Goal: Use online tool/utility: Utilize a website feature to perform a specific function

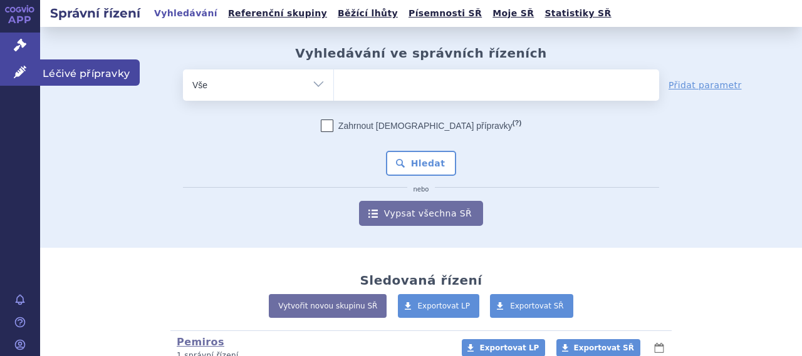
click at [82, 66] on span "Léčivé přípravky" at bounding box center [90, 72] width 100 height 26
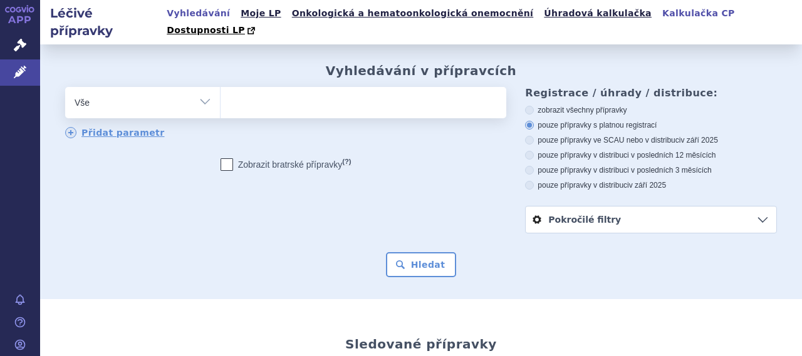
click at [658, 22] on link "Kalkulačka CP" at bounding box center [698, 13] width 80 height 17
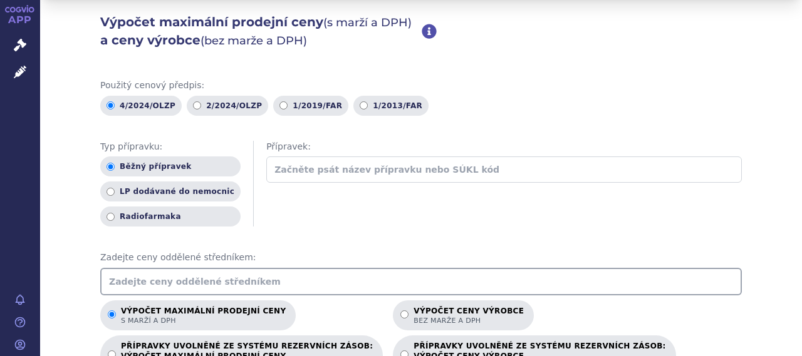
scroll to position [125, 0]
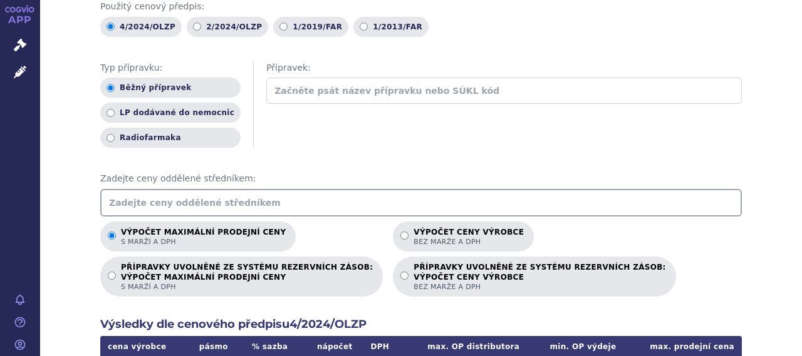
click at [209, 189] on input "text" at bounding box center [420, 203] width 641 height 28
type input "234.84"
click at [382, 201] on div "Použitý cenový předpis: 4/2024/OLZP 2/2024/OLZP 1/2019/FAR 1/2013/FAR Typ přípr…" at bounding box center [420, 318] width 641 height 634
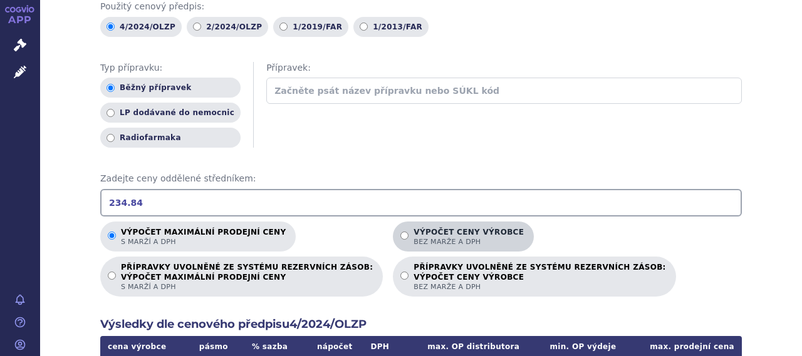
click at [413, 228] on p "Výpočet ceny výrobce bez marže a DPH" at bounding box center [468, 237] width 110 height 19
click at [400, 232] on input "Výpočet ceny výrobce bez marže a DPH" at bounding box center [404, 236] width 8 height 8
radio input "true"
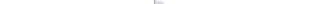
scroll to position [188, 0]
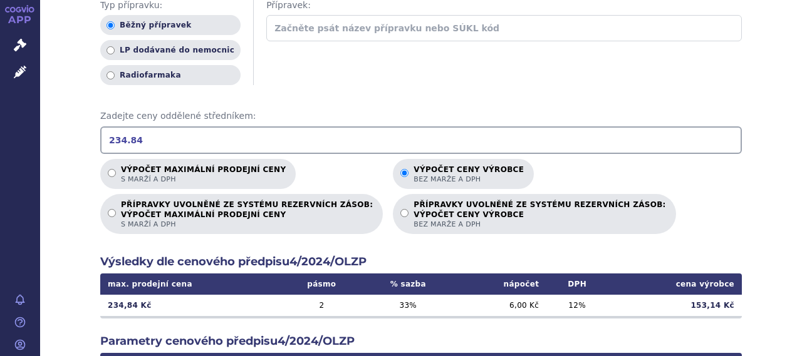
drag, startPoint x: 149, startPoint y: 118, endPoint x: 96, endPoint y: 123, distance: 52.8
click at [100, 126] on input "234.84" at bounding box center [420, 140] width 641 height 28
drag, startPoint x: 148, startPoint y: 123, endPoint x: 95, endPoint y: 126, distance: 53.3
click at [95, 126] on div "Výpočet maximální prodejní ceny (s marží a DPH) a ceny výrobce (bez marže a DPH…" at bounding box center [420, 222] width 761 height 731
type input "234.84"
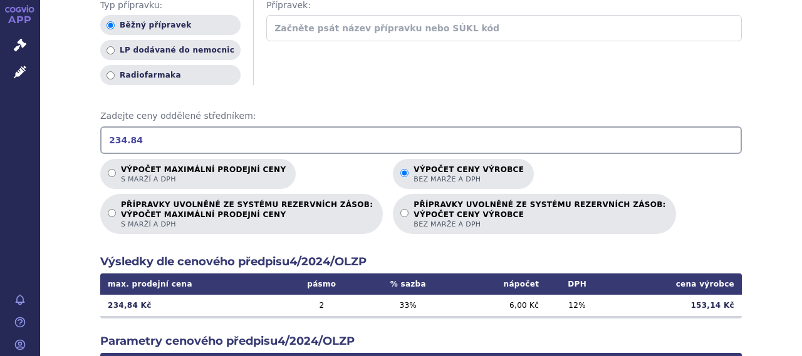
drag, startPoint x: 137, startPoint y: 123, endPoint x: 93, endPoint y: 123, distance: 43.8
click at [93, 123] on div "Výpočet maximální prodejní ceny (s marží a DPH) a ceny výrobce (bez marže a DPH…" at bounding box center [420, 222] width 761 height 731
drag, startPoint x: 138, startPoint y: 121, endPoint x: 74, endPoint y: 120, distance: 63.9
click at [74, 120] on div "Výpočet maximální prodejní ceny (s marží a DPH) a ceny výrobce (bez marže a DPH…" at bounding box center [420, 222] width 761 height 731
drag, startPoint x: 142, startPoint y: 126, endPoint x: 96, endPoint y: 123, distance: 46.4
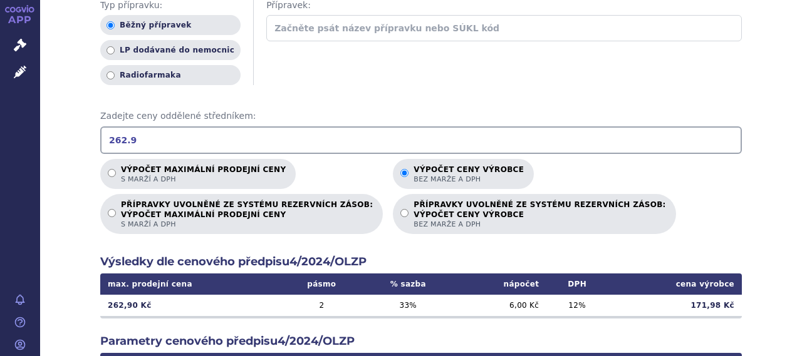
click at [100, 126] on input "262.9" at bounding box center [420, 140] width 641 height 28
type input "698.7"
drag, startPoint x: 134, startPoint y: 120, endPoint x: 86, endPoint y: 121, distance: 47.6
click at [86, 121] on div "Výpočet maximální prodejní ceny (s marží a DPH) a ceny výrobce (bez marže a DPH…" at bounding box center [420, 222] width 761 height 731
type input "293.13"
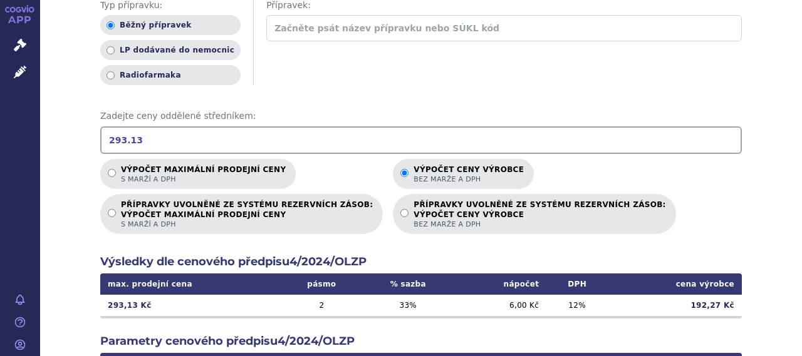
drag, startPoint x: 143, startPoint y: 121, endPoint x: 95, endPoint y: 120, distance: 48.2
click at [95, 120] on div "Výpočet maximální prodejní ceny (s marží a DPH) a ceny výrobce (bez marže a DPH…" at bounding box center [420, 222] width 761 height 731
type input "789.39"
drag, startPoint x: 141, startPoint y: 121, endPoint x: 94, endPoint y: 123, distance: 47.0
click at [94, 123] on div "Výpočet maximální prodejní ceny (s marží a DPH) a ceny výrobce (bez marže a DPH…" at bounding box center [420, 222] width 761 height 731
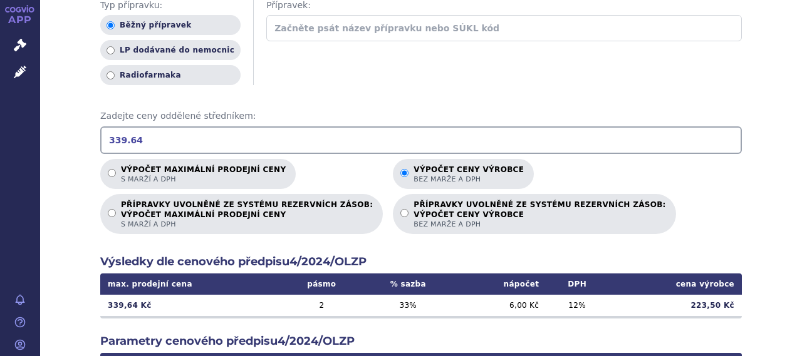
drag, startPoint x: 130, startPoint y: 120, endPoint x: 101, endPoint y: 120, distance: 28.8
click at [101, 126] on input "339.64" at bounding box center [420, 140] width 641 height 28
type input "928.92"
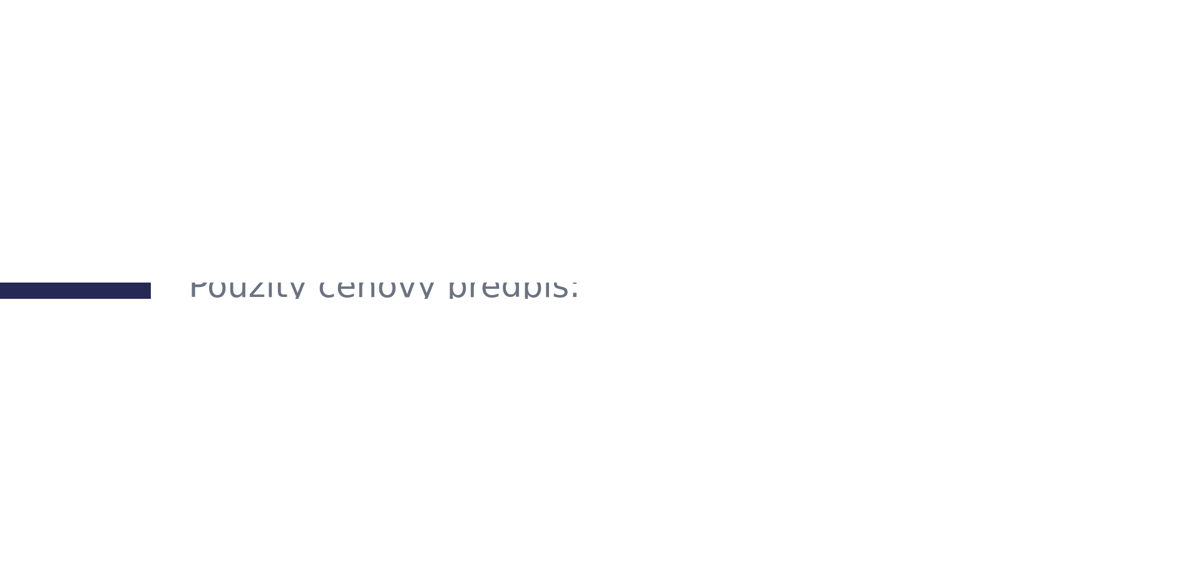
scroll to position [177, 0]
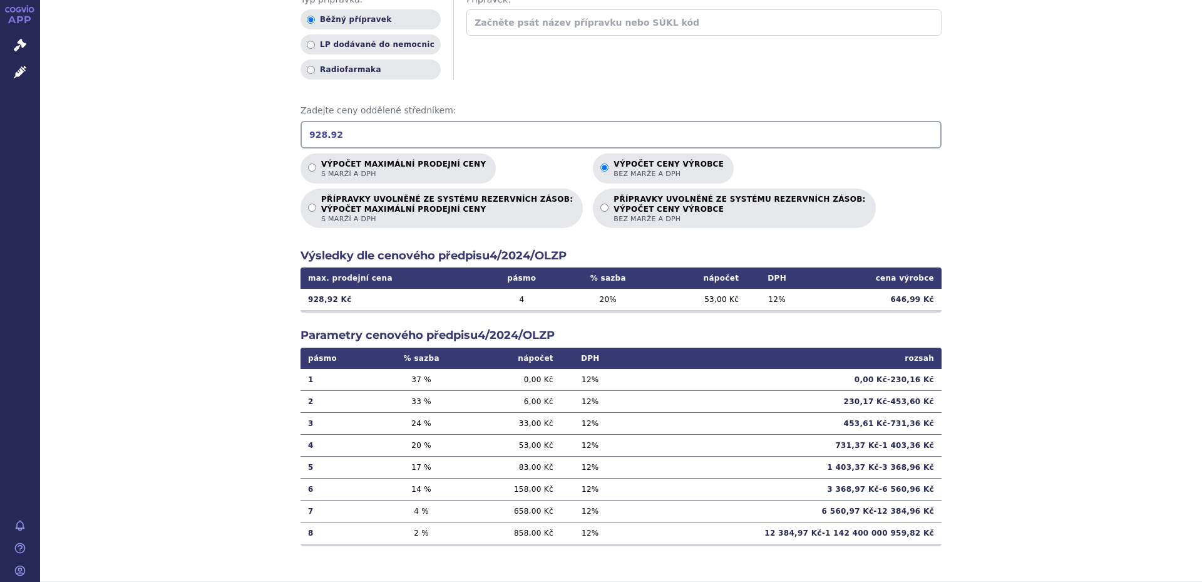
drag, startPoint x: 351, startPoint y: 131, endPoint x: 277, endPoint y: 125, distance: 74.2
click at [277, 125] on div "Výpočet maximální prodejní ceny (s marží a DPH) a ceny výrobce (bez marže a DPH…" at bounding box center [621, 216] width 1162 height 731
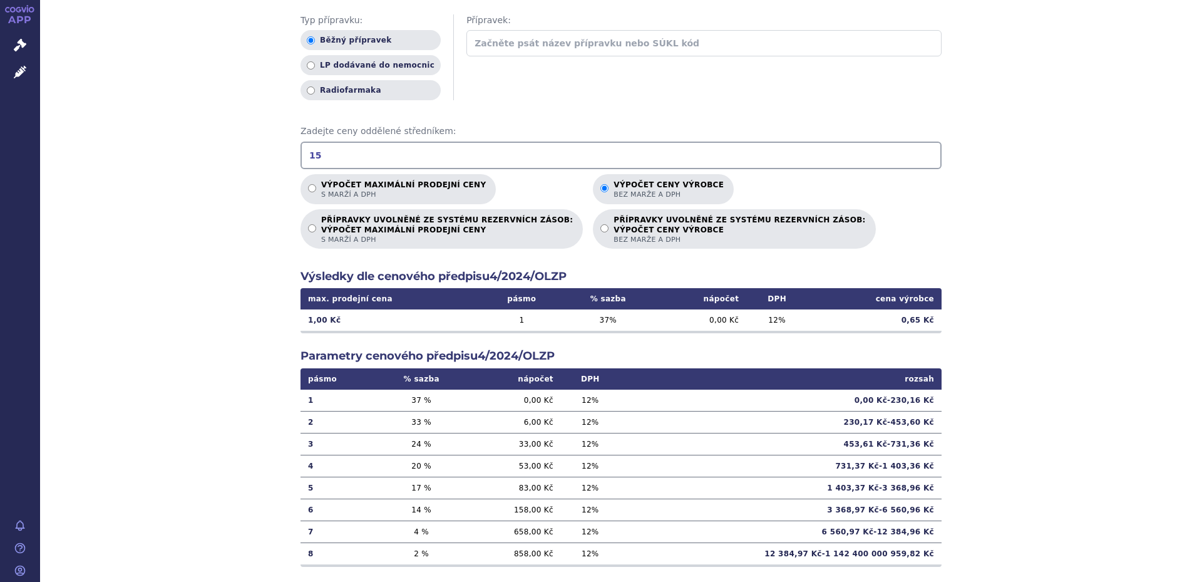
scroll to position [177, 0]
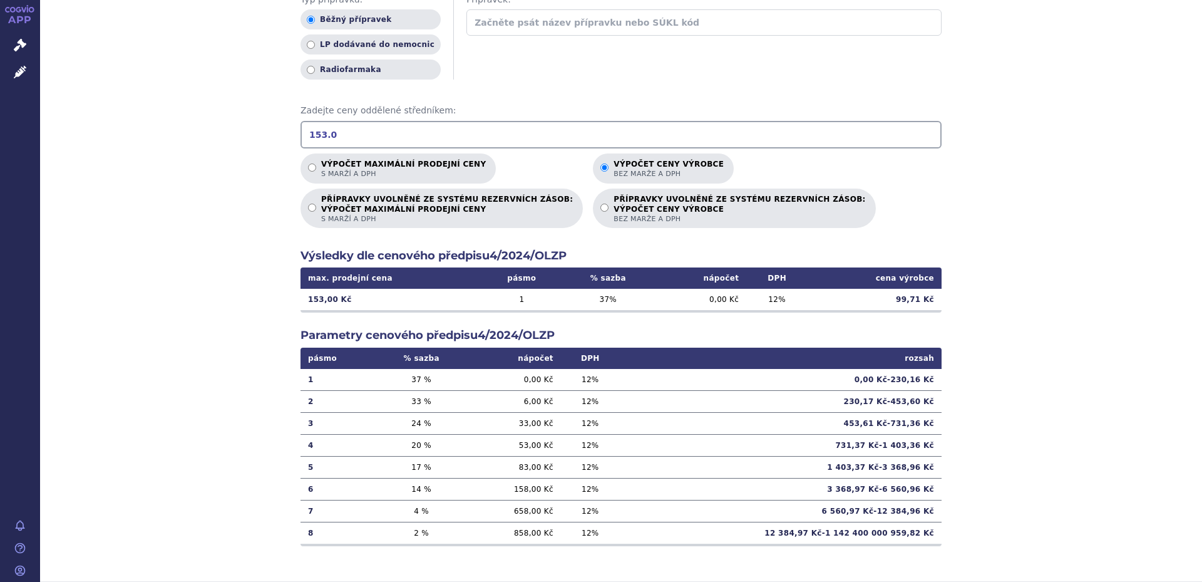
type input "153.05"
drag, startPoint x: 339, startPoint y: 136, endPoint x: 294, endPoint y: 131, distance: 45.9
click at [294, 131] on div "Výpočet maximální prodejní ceny (s marží a DPH) a ceny výrobce (bez marže a DPH…" at bounding box center [621, 216] width 1162 height 731
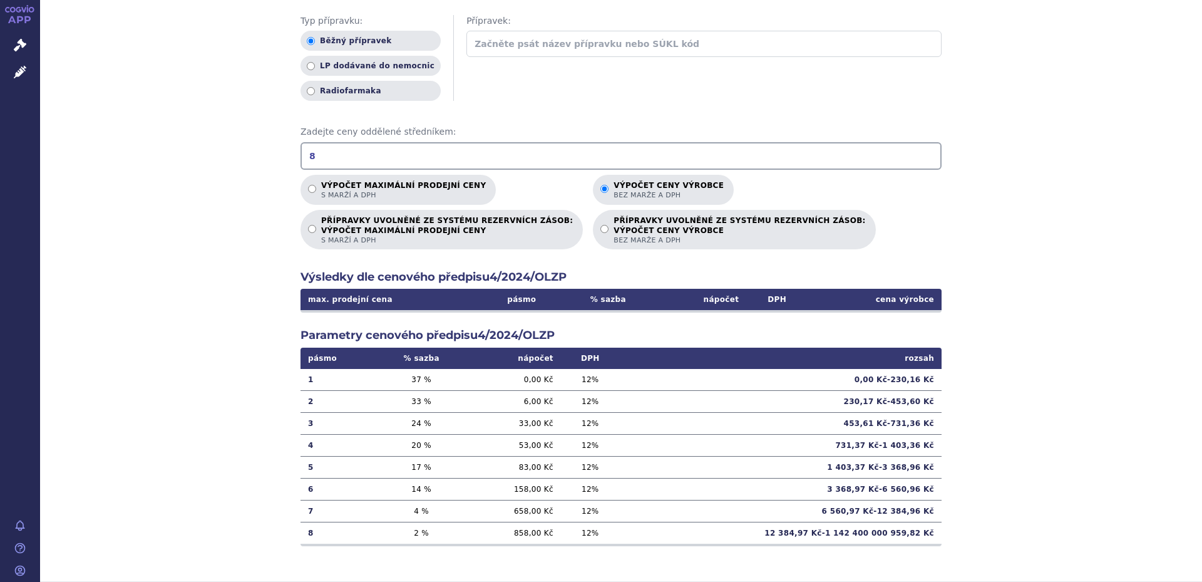
scroll to position [177, 0]
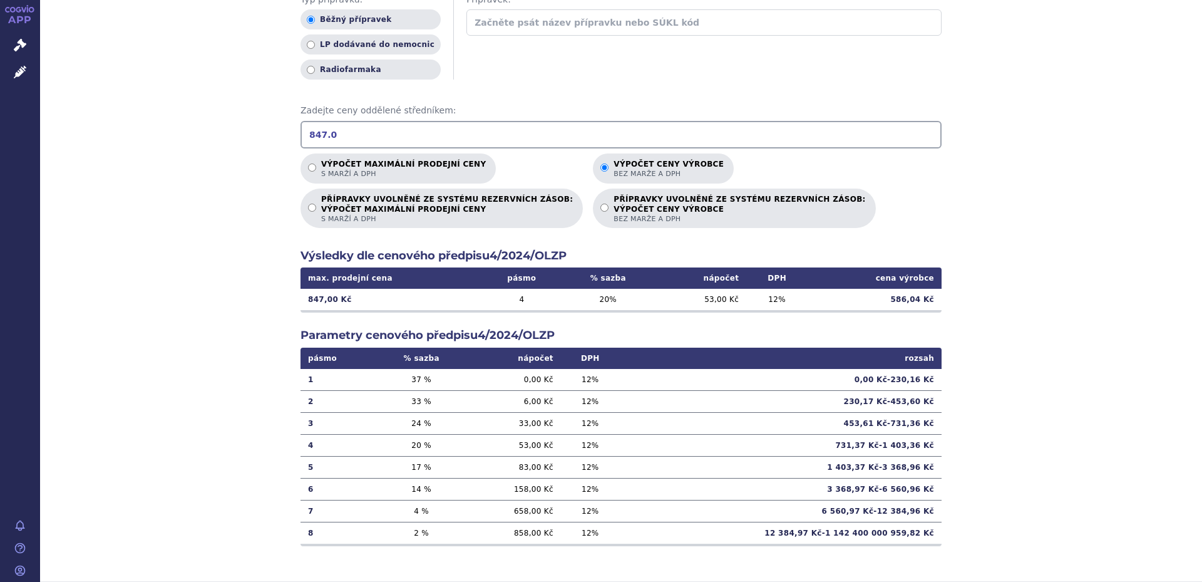
type input "847.02"
drag, startPoint x: 351, startPoint y: 132, endPoint x: 289, endPoint y: 126, distance: 62.3
click at [289, 126] on div "Výpočet maximální prodejní ceny (s marží a DPH) a ceny výrobce (bez marže a DPH…" at bounding box center [621, 216] width 1162 height 731
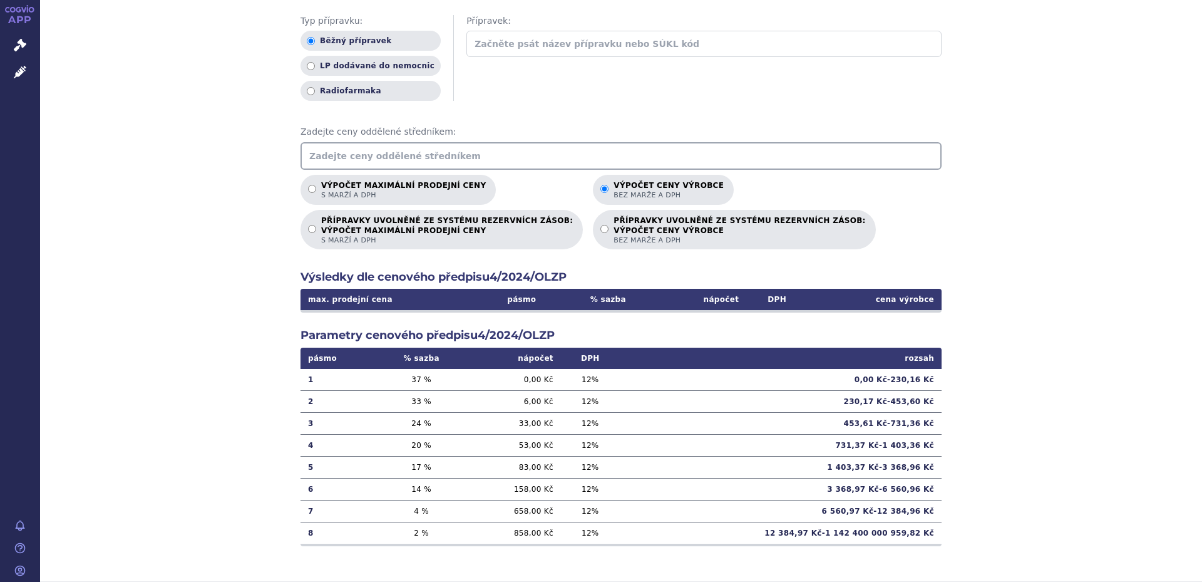
click at [322, 154] on input "text" at bounding box center [621, 156] width 641 height 28
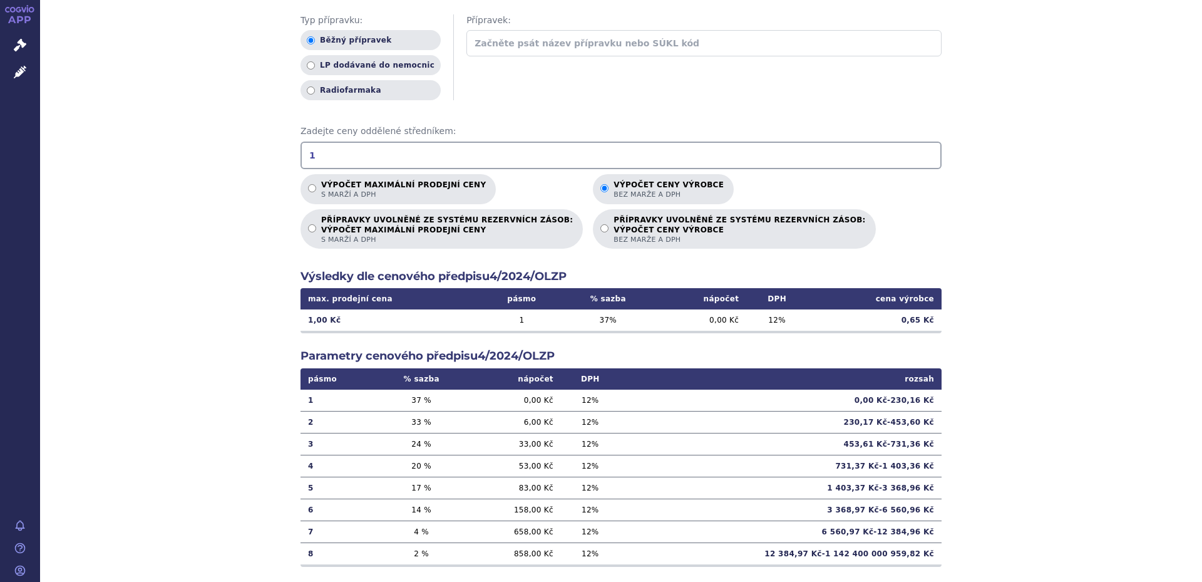
scroll to position [177, 0]
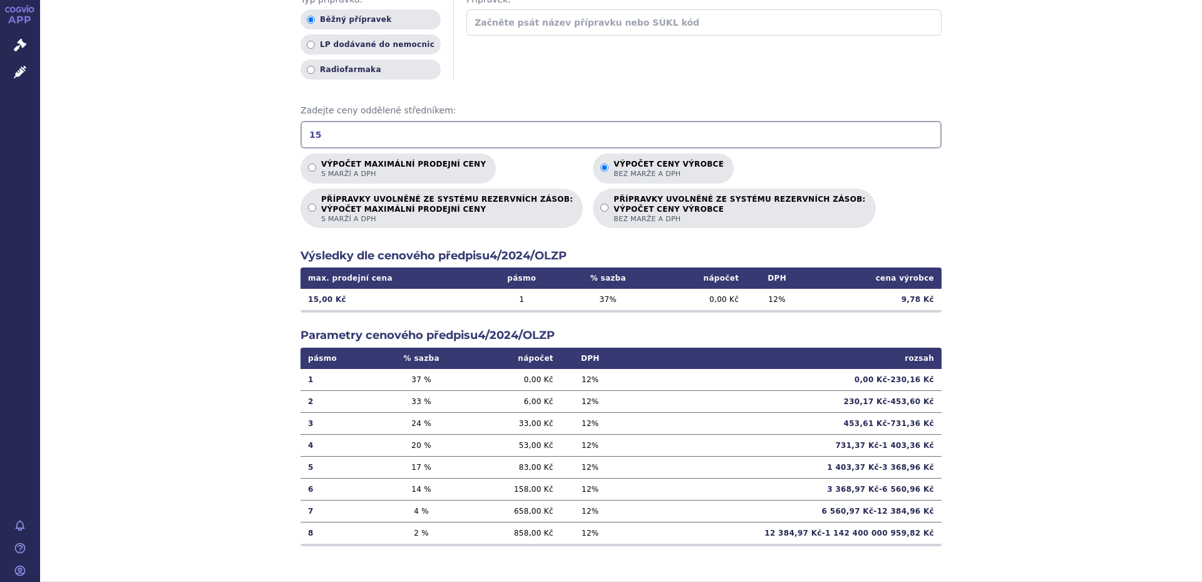
type input "1"
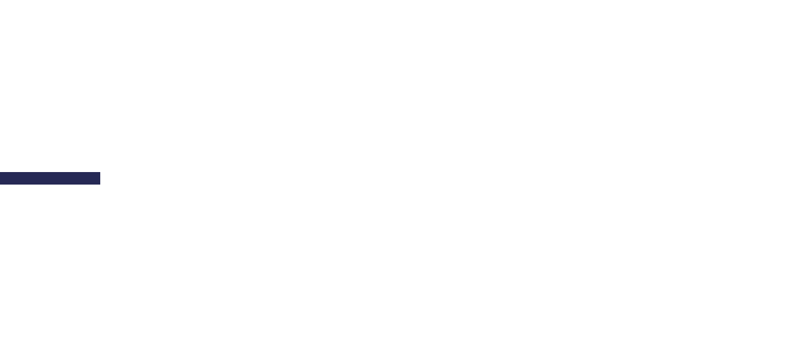
scroll to position [156, 0]
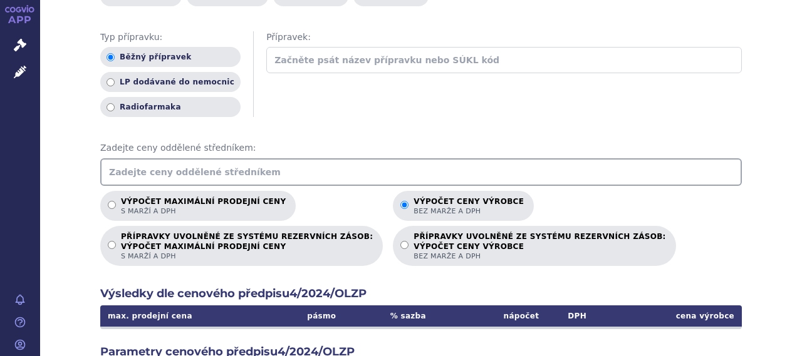
click at [137, 158] on input "text" at bounding box center [420, 172] width 641 height 28
click at [423, 104] on div "Použitý cenový předpis: 4/2024/OLZP 2/2024/OLZP 1/2019/FAR 1/2013/FAR Typ přípr…" at bounding box center [420, 276] width 641 height 612
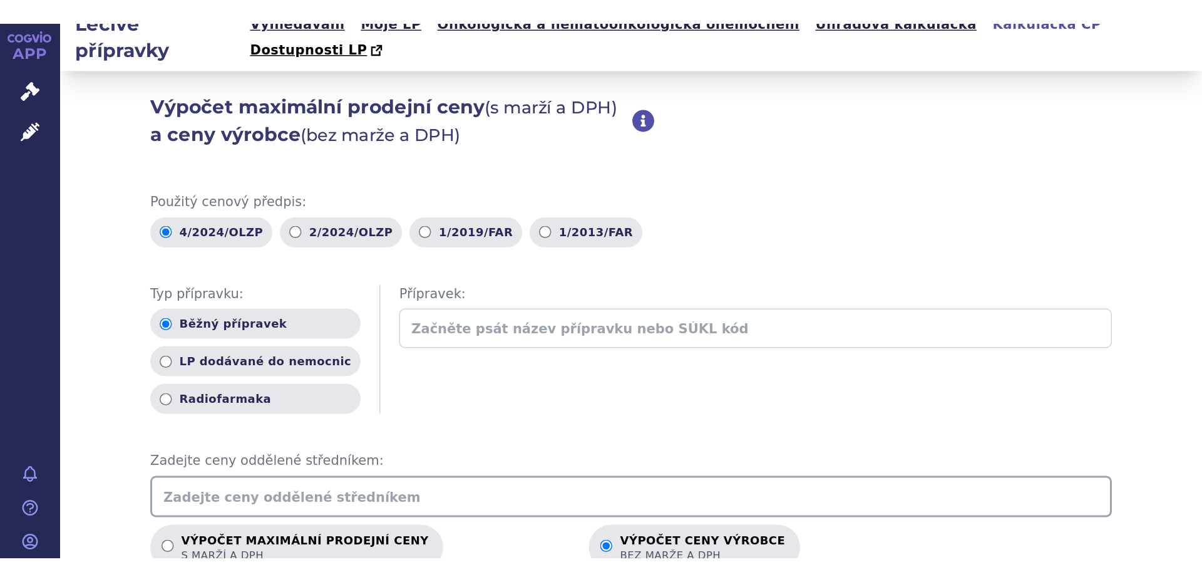
scroll to position [0, 0]
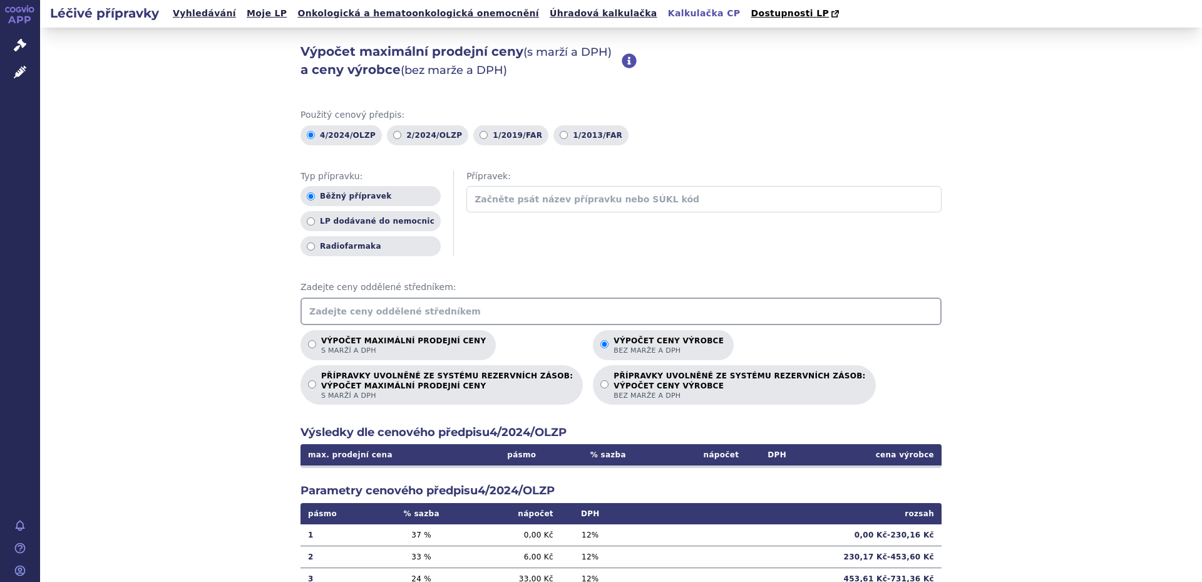
click at [320, 317] on input "text" at bounding box center [621, 311] width 641 height 28
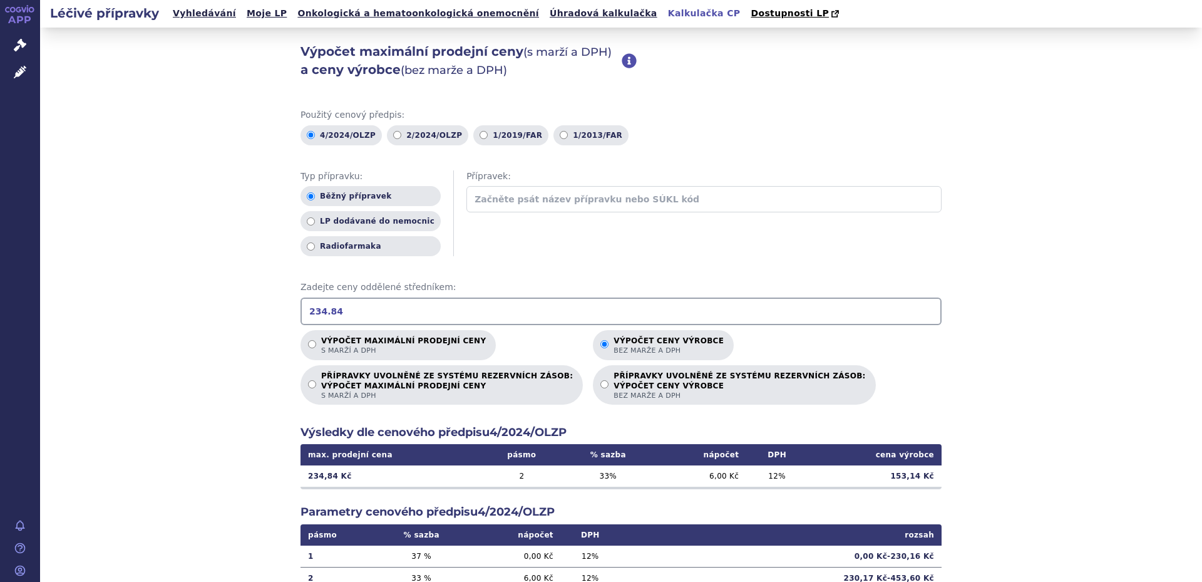
drag, startPoint x: 341, startPoint y: 301, endPoint x: 286, endPoint y: 306, distance: 54.7
click at [286, 306] on div "Výpočet maximální prodejní ceny (s marží a DPH) a ceny výrobce (bez marže a DPH…" at bounding box center [621, 393] width 1162 height 731
drag, startPoint x: 315, startPoint y: 308, endPoint x: 276, endPoint y: 309, distance: 39.5
click at [276, 309] on div "Výpočet maximální prodejní ceny (s marží a DPH) a ceny výrobce (bez marže a DPH…" at bounding box center [621, 393] width 1162 height 731
type input "262.9"
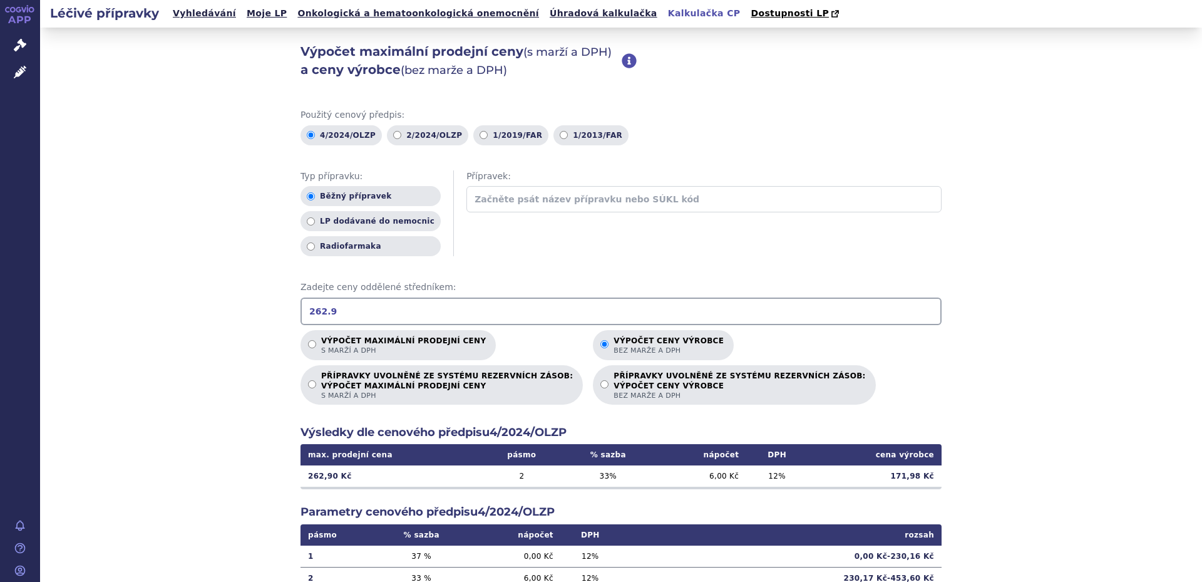
drag, startPoint x: 331, startPoint y: 311, endPoint x: 297, endPoint y: 305, distance: 33.7
click at [301, 305] on input "262.9" at bounding box center [621, 311] width 641 height 28
drag, startPoint x: 331, startPoint y: 307, endPoint x: 285, endPoint y: 306, distance: 45.7
click at [285, 306] on div "Výpočet maximální prodejní ceny (s marží a DPH) a ceny výrobce (bez marže a DPH…" at bounding box center [621, 393] width 1162 height 731
drag, startPoint x: 347, startPoint y: 307, endPoint x: 285, endPoint y: 302, distance: 62.2
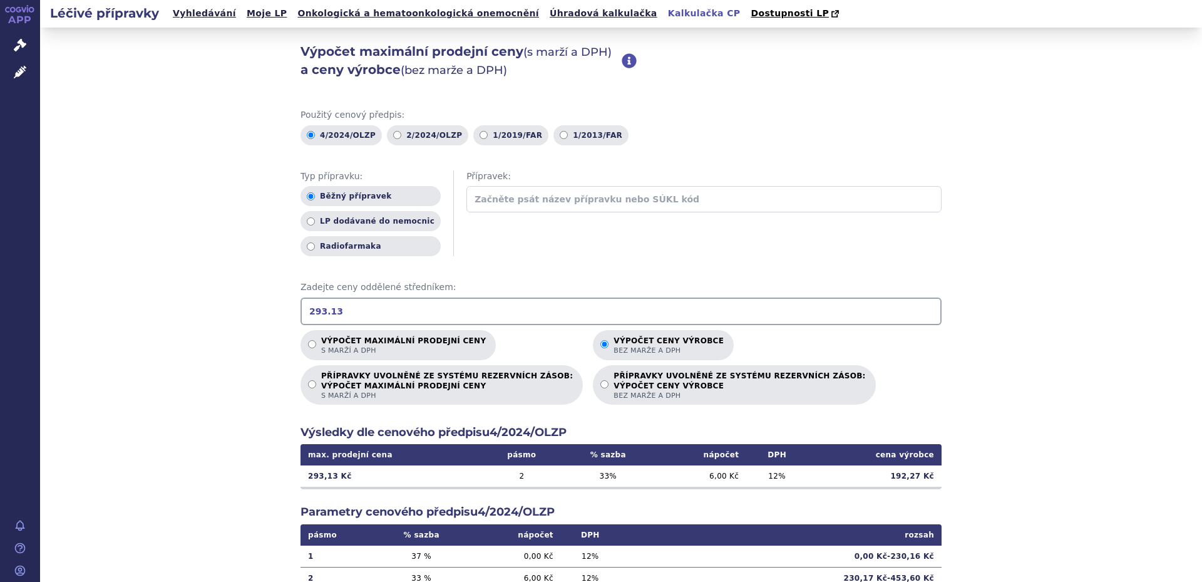
click at [285, 302] on div "Výpočet maximální prodejní ceny (s marží a DPH) a ceny výrobce (bez marže a DPH…" at bounding box center [621, 393] width 1162 height 731
drag, startPoint x: 337, startPoint y: 315, endPoint x: 289, endPoint y: 306, distance: 49.0
click at [289, 306] on div "Výpočet maximální prodejní ceny (s marží a DPH) a ceny výrobce (bez marže a DPH…" at bounding box center [621, 393] width 1162 height 731
type input "339.64"
drag, startPoint x: 345, startPoint y: 309, endPoint x: 302, endPoint y: 306, distance: 43.3
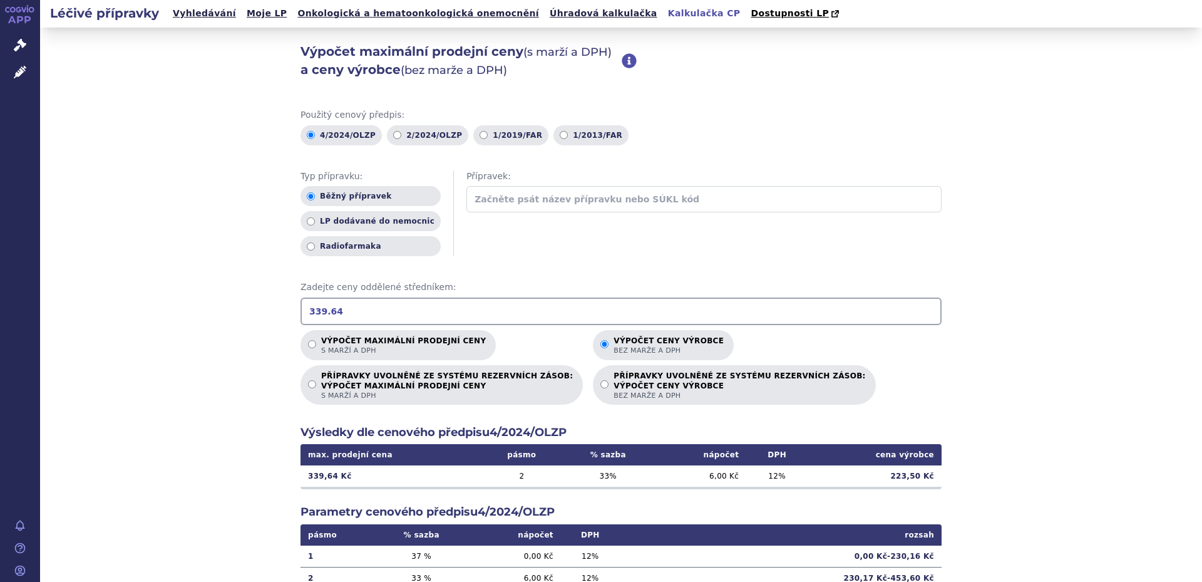
click at [302, 306] on input "339.64" at bounding box center [621, 311] width 641 height 28
type input "928.92"
click at [181, 354] on div "Výpočet maximální prodejní ceny (s marží a DPH) a ceny výrobce (bez marže a DPH…" at bounding box center [621, 393] width 1162 height 731
drag, startPoint x: 374, startPoint y: 311, endPoint x: 300, endPoint y: 304, distance: 74.3
click at [301, 304] on input "928.92" at bounding box center [621, 311] width 641 height 28
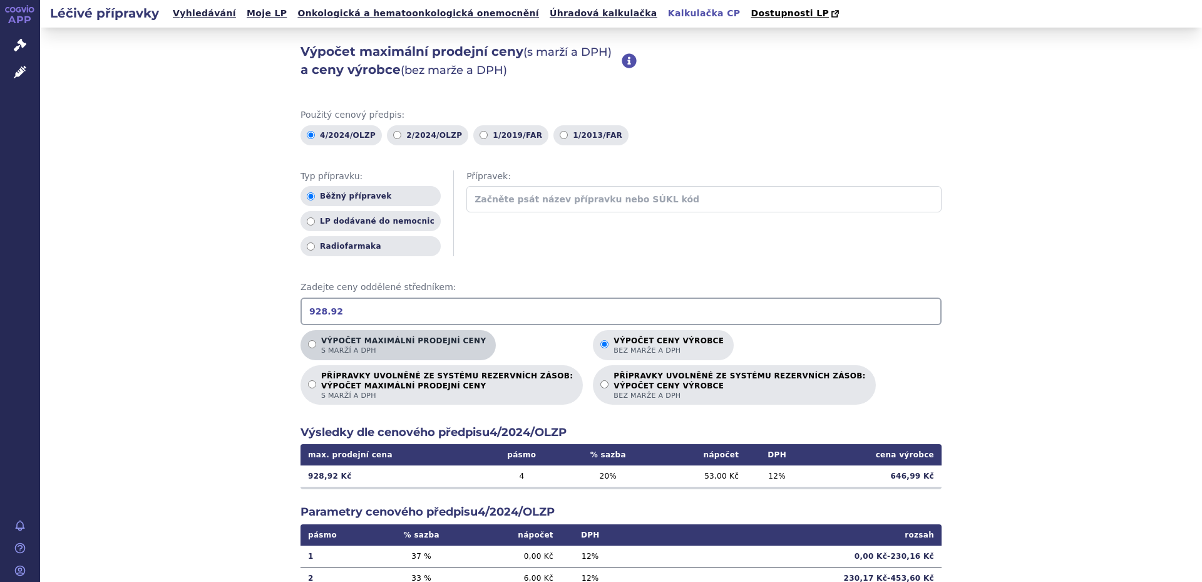
click at [379, 341] on p "Výpočet maximální prodejní ceny s marží a DPH" at bounding box center [403, 345] width 165 height 19
click at [316, 341] on input "Výpočet maximální prodejní ceny s marží a DPH" at bounding box center [312, 344] width 8 height 8
radio input "true"
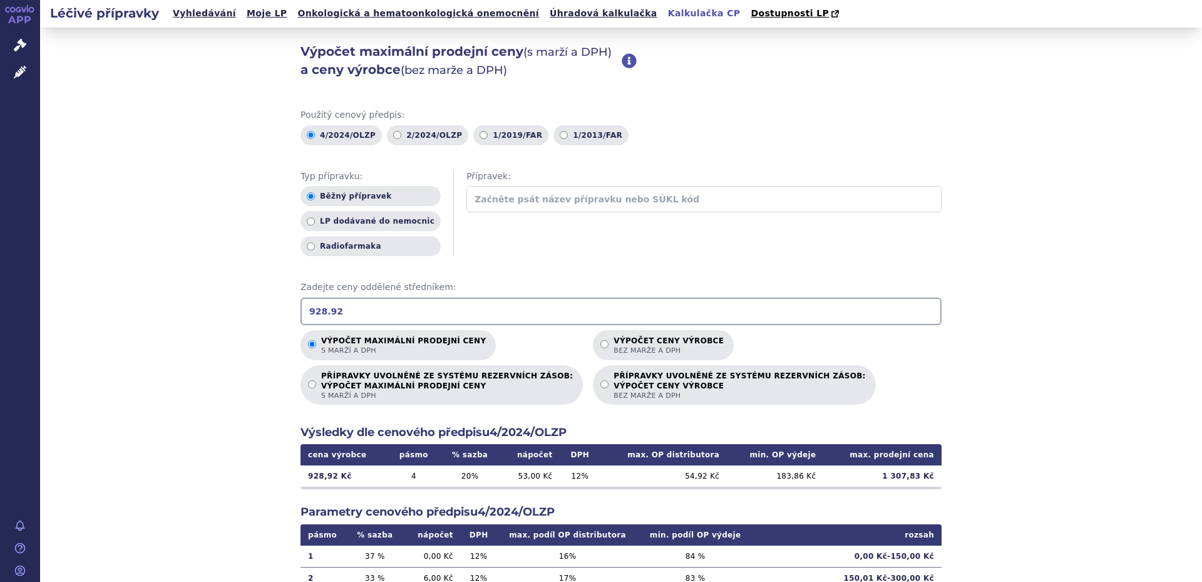
click at [369, 304] on input "928.92" at bounding box center [621, 311] width 641 height 28
type input "1"
type input "4"
type input "1"
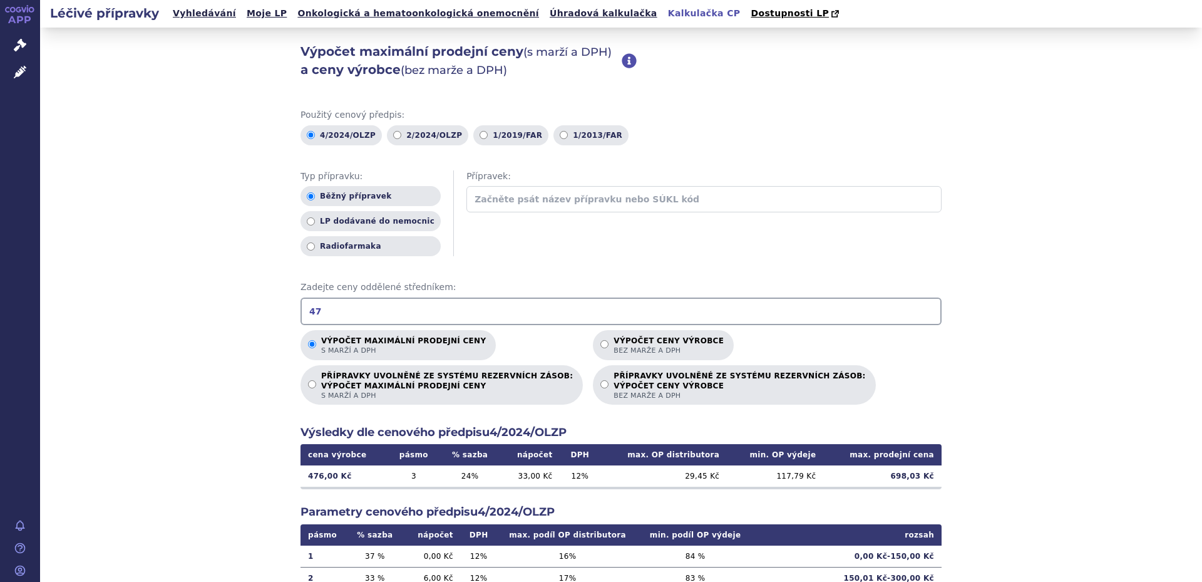
type input "4"
type input "1"
type input "5"
type input "2"
type input "646.99"
